Goal: Find specific page/section: Find specific page/section

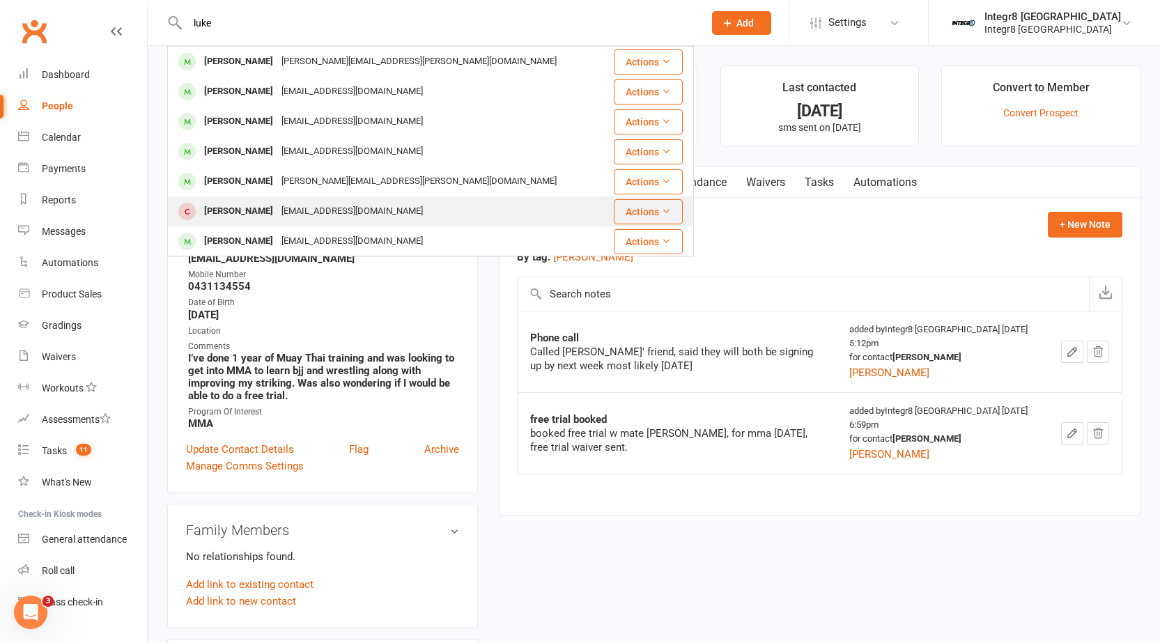
type input "luke"
click at [247, 204] on div "[PERSON_NAME]" at bounding box center [238, 211] width 77 height 20
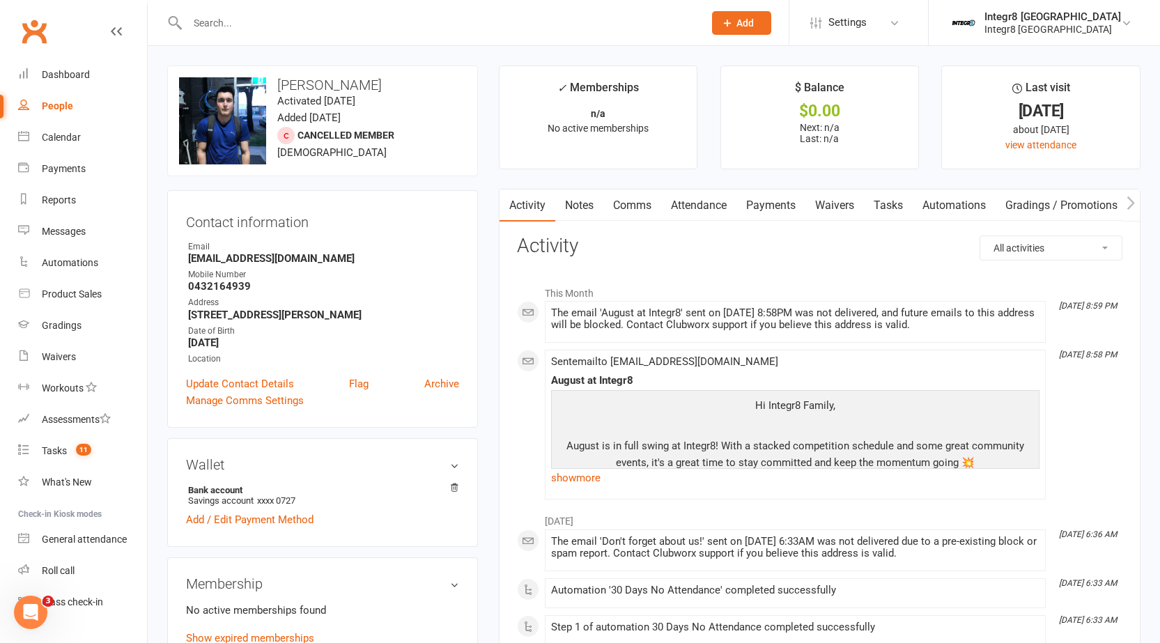
click at [587, 206] on link "Notes" at bounding box center [579, 205] width 48 height 32
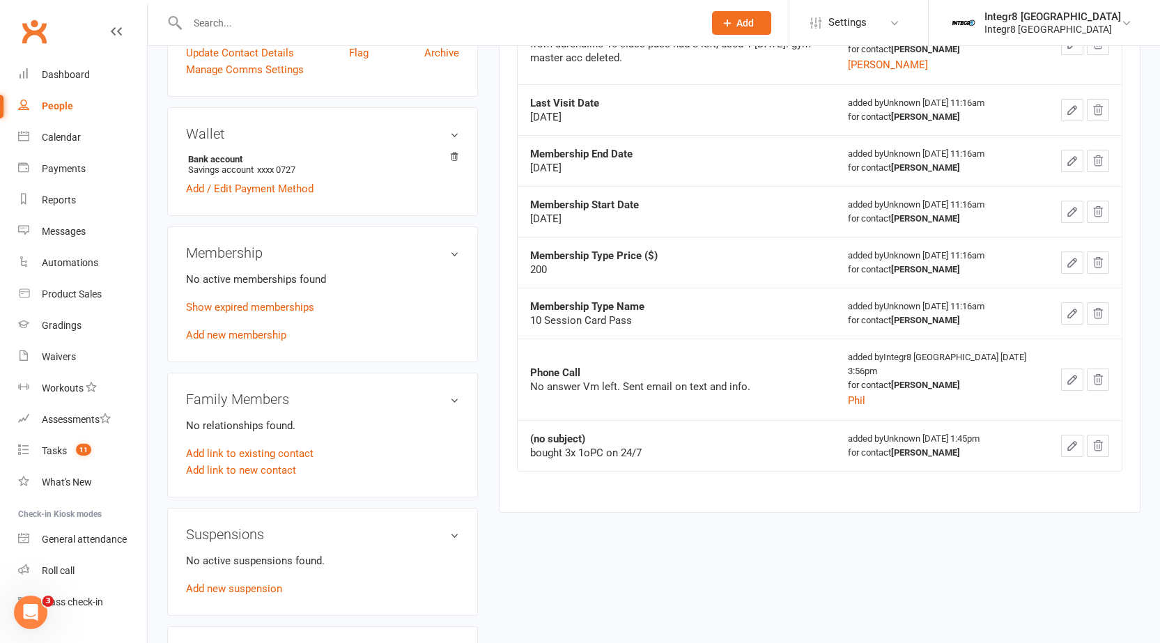
scroll to position [348, 0]
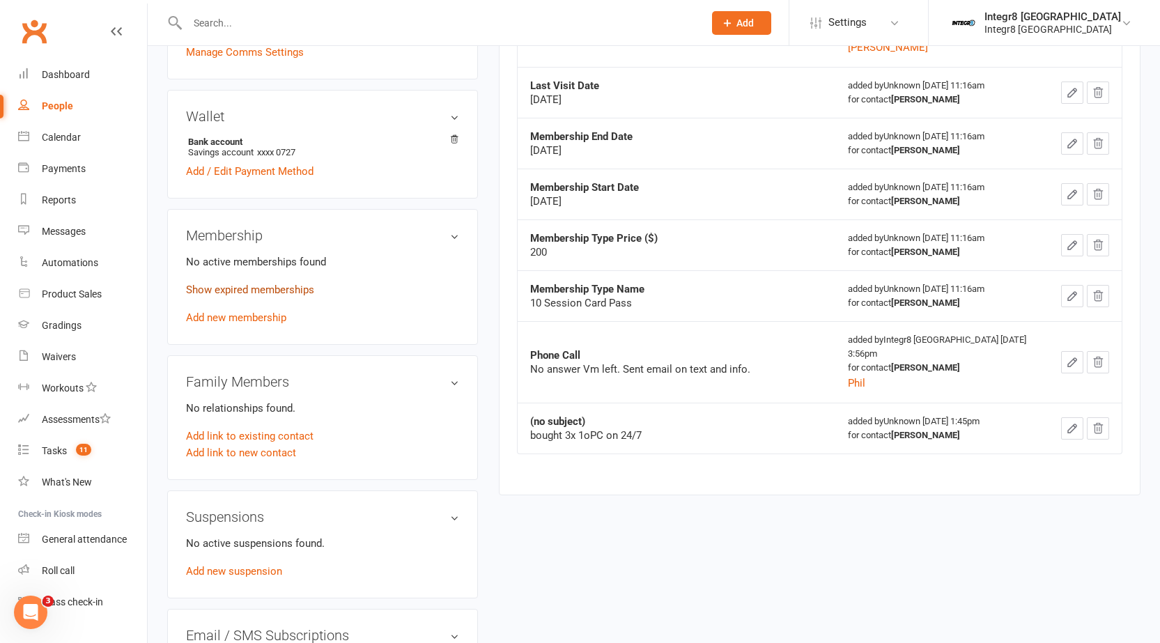
click at [252, 287] on link "Show expired memberships" at bounding box center [250, 290] width 128 height 13
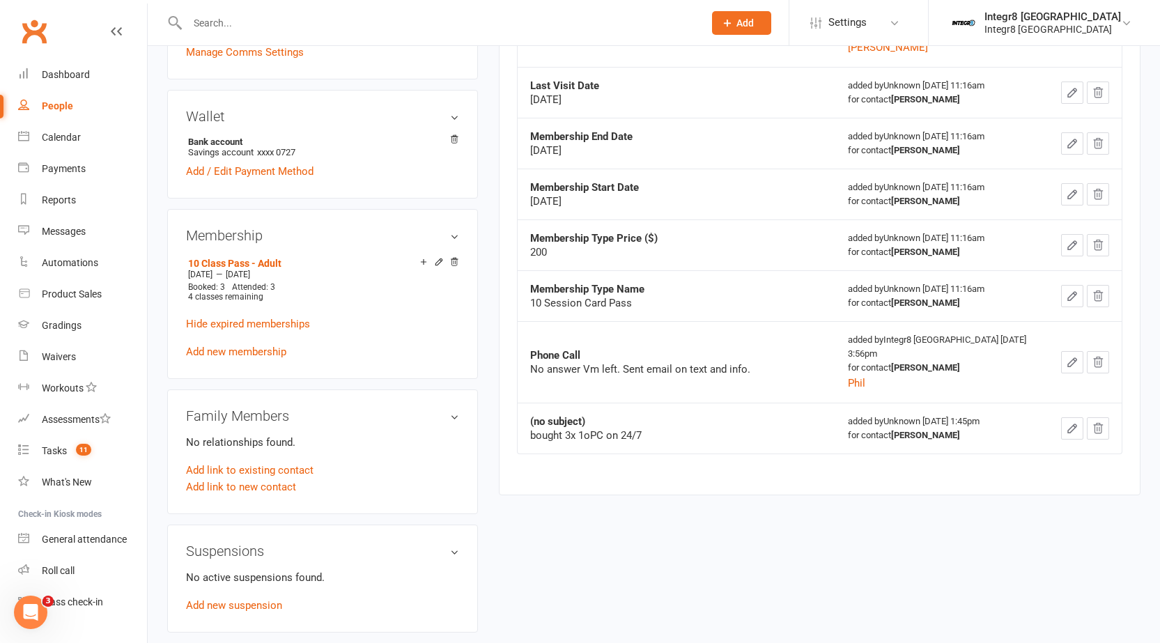
scroll to position [0, 0]
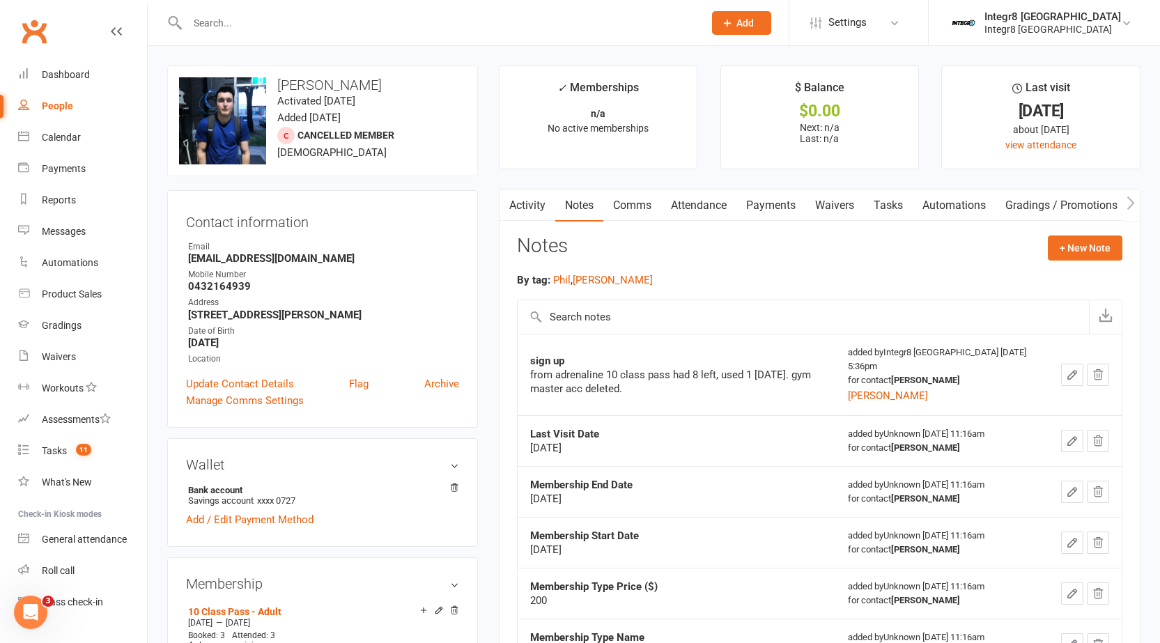
drag, startPoint x: 0, startPoint y: 0, endPoint x: 556, endPoint y: 34, distance: 557.0
click at [553, 34] on div at bounding box center [430, 22] width 527 height 45
drag, startPoint x: 574, startPoint y: 1, endPoint x: 575, endPoint y: 10, distance: 8.5
click at [575, 5] on div at bounding box center [430, 22] width 527 height 45
click at [578, 17] on input "text" at bounding box center [438, 23] width 511 height 20
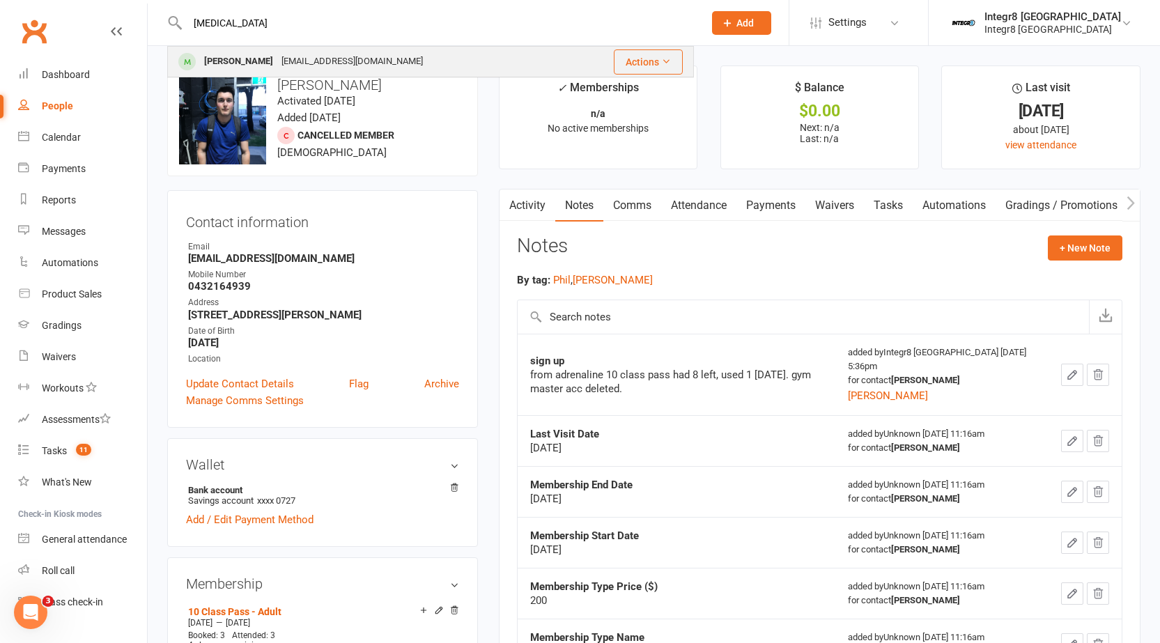
type input "yaz"
click at [460, 63] on div "Matthew Yazbek matthewyazbek111@gmail.com" at bounding box center [370, 61] width 402 height 29
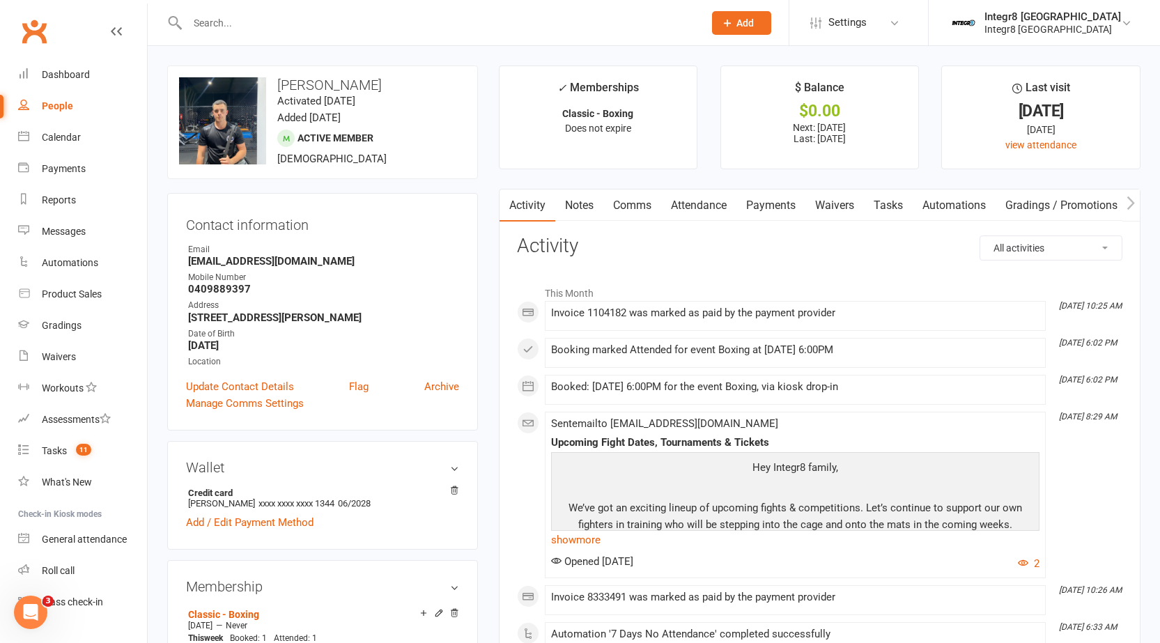
click at [761, 210] on link "Payments" at bounding box center [770, 205] width 69 height 32
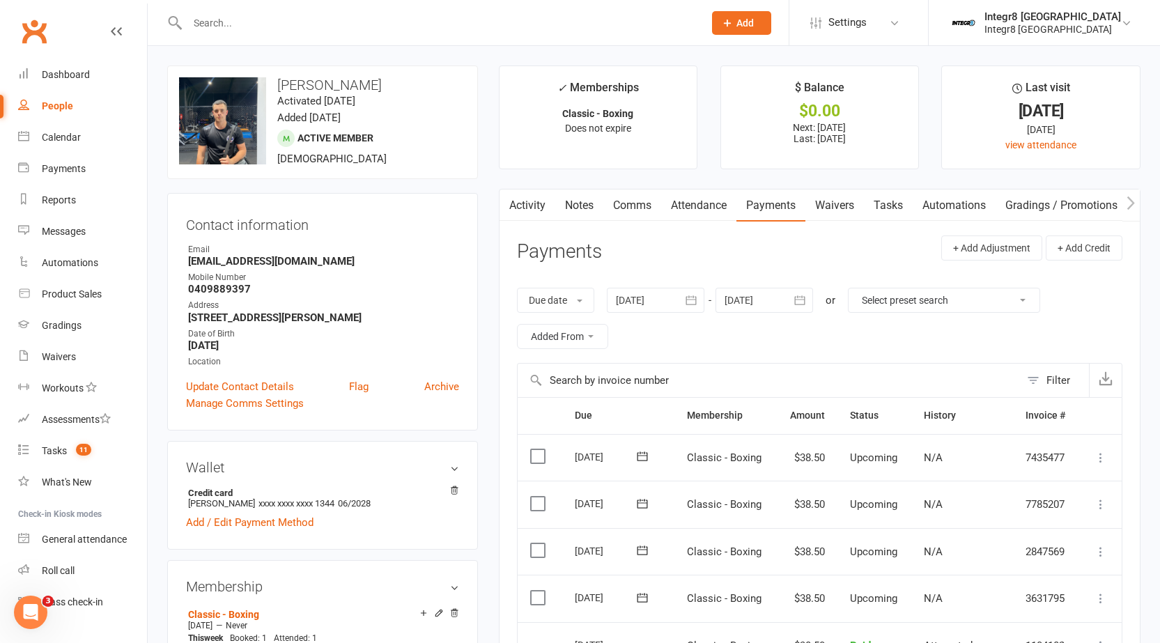
click at [518, 201] on link "Activity" at bounding box center [527, 205] width 56 height 32
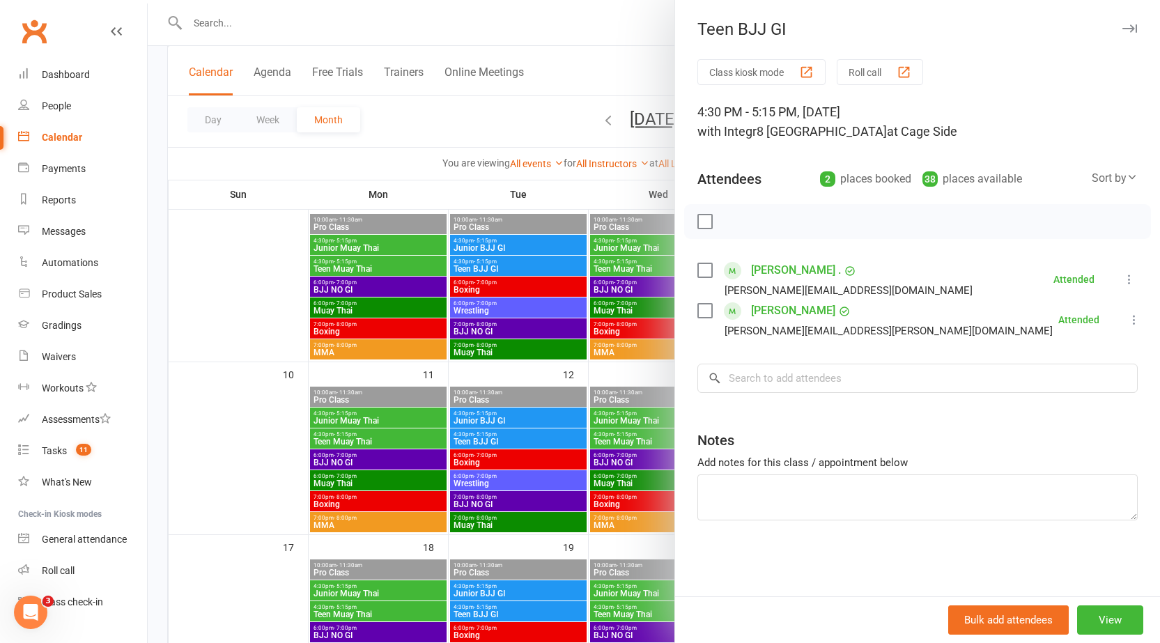
click at [621, 311] on div at bounding box center [654, 321] width 1012 height 643
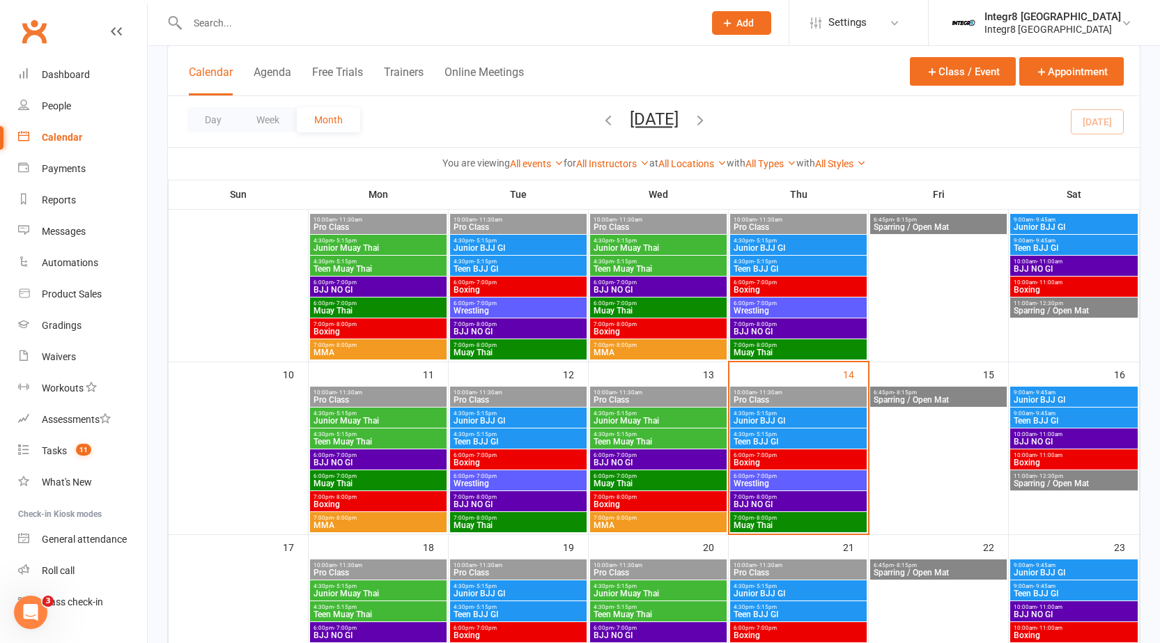
click at [736, 524] on span "Muay Thai" at bounding box center [798, 525] width 131 height 8
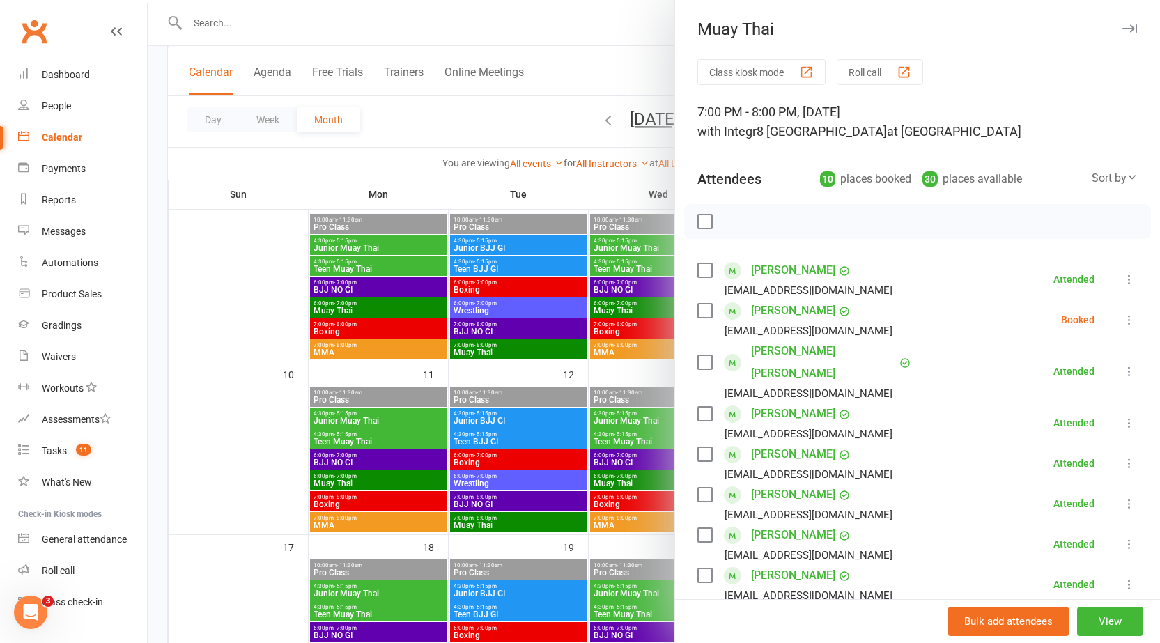
click at [379, 228] on div at bounding box center [654, 321] width 1012 height 643
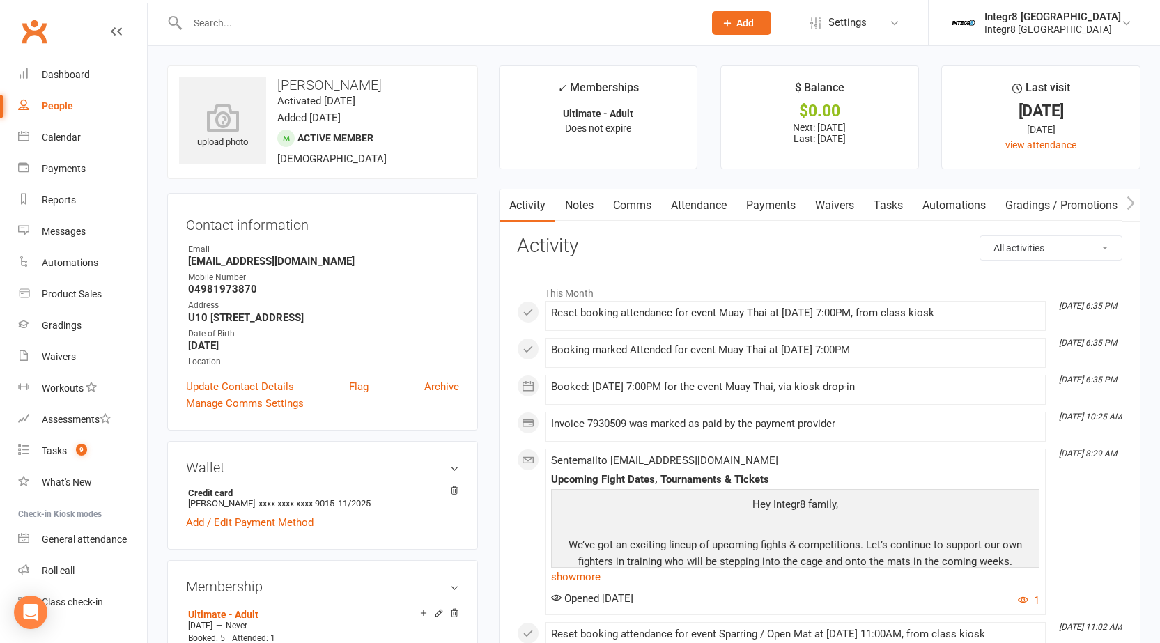
click at [587, 206] on link "Notes" at bounding box center [579, 205] width 48 height 32
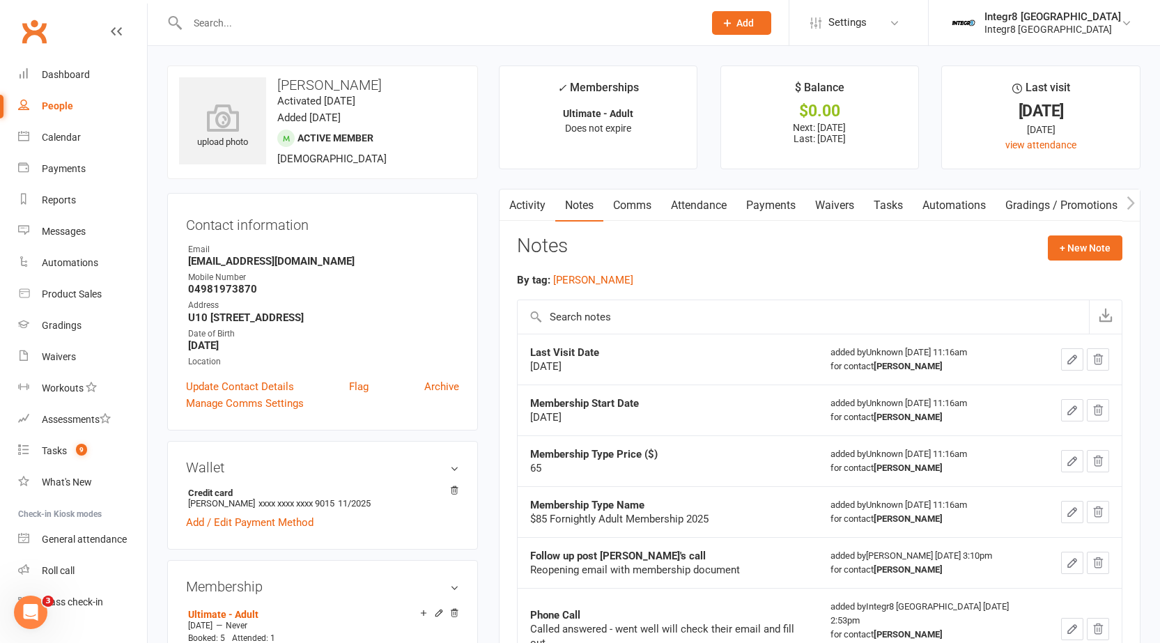
click at [536, 202] on link "Activity" at bounding box center [527, 205] width 56 height 32
